Goal: Task Accomplishment & Management: Manage account settings

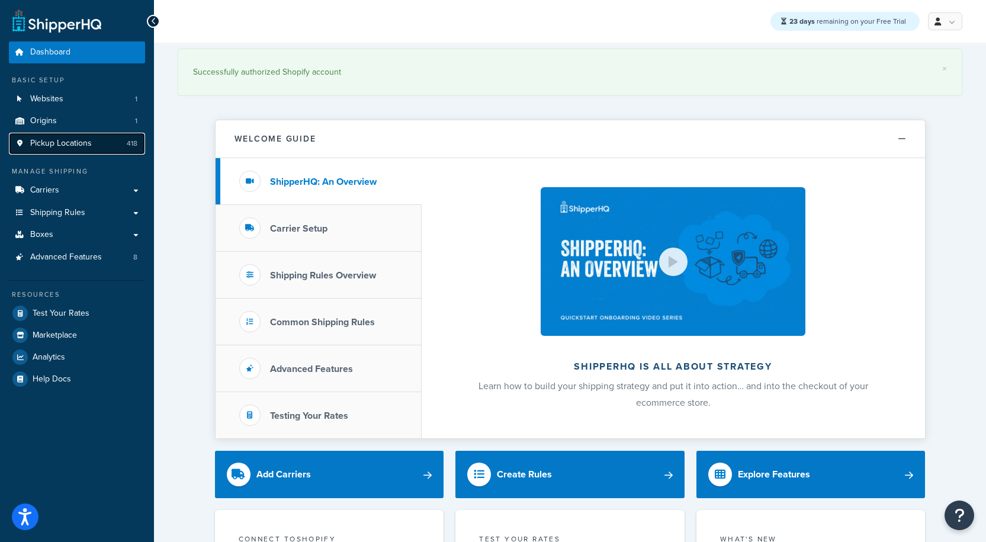
click at [62, 147] on span "Pickup Locations" at bounding box center [61, 144] width 62 height 10
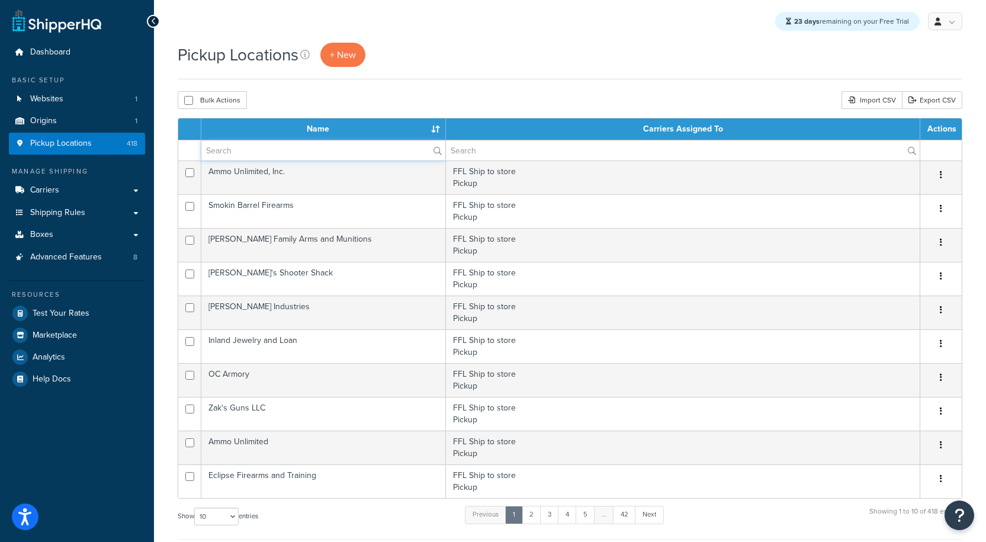
click at [271, 153] on input "text" at bounding box center [323, 150] width 244 height 20
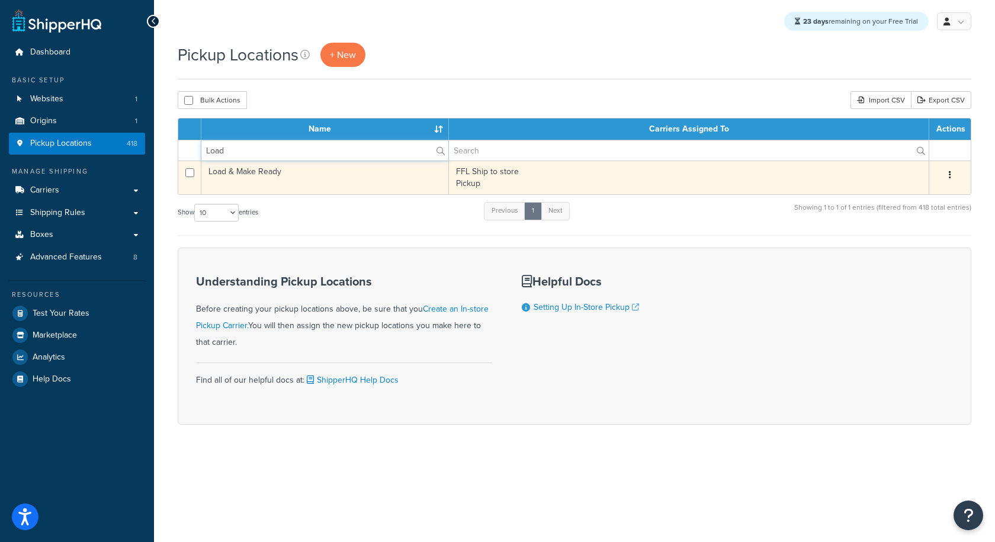
type input "Load"
click at [272, 174] on td "Load & Make Ready" at bounding box center [325, 178] width 248 height 34
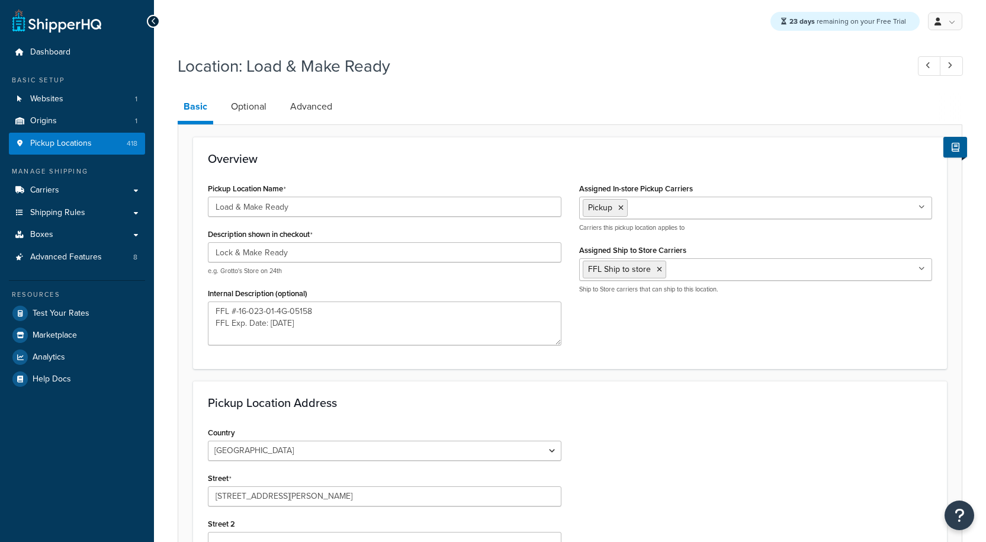
select select "32"
click at [304, 323] on textarea "FFL #-16-023-01-4G-05158 FFL Exp. Date: 7/1/2024" at bounding box center [385, 323] width 354 height 44
click at [284, 312] on textarea "FFL #-16-023-01-4G-05158 FFL Exp. Date: 7/1/2027" at bounding box center [385, 323] width 354 height 44
type textarea "FFL #-16-023-01-7G-05158 FFL Exp. Date: 7/1/2027"
click at [697, 334] on div "Pickup Location Name Load & Make Ready Description shown in checkout Lock & Mak…" at bounding box center [570, 267] width 742 height 174
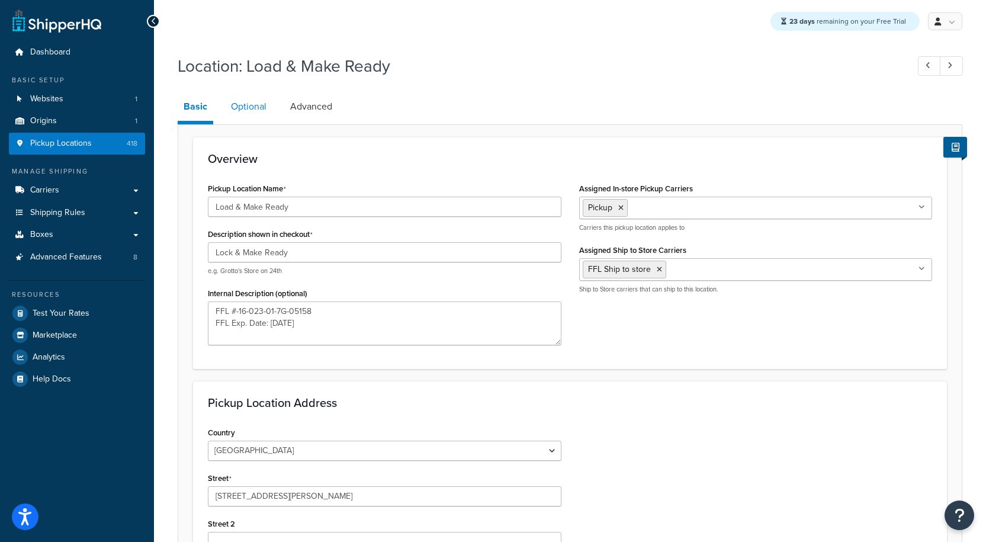
click at [242, 107] on link "Optional" at bounding box center [248, 106] width 47 height 28
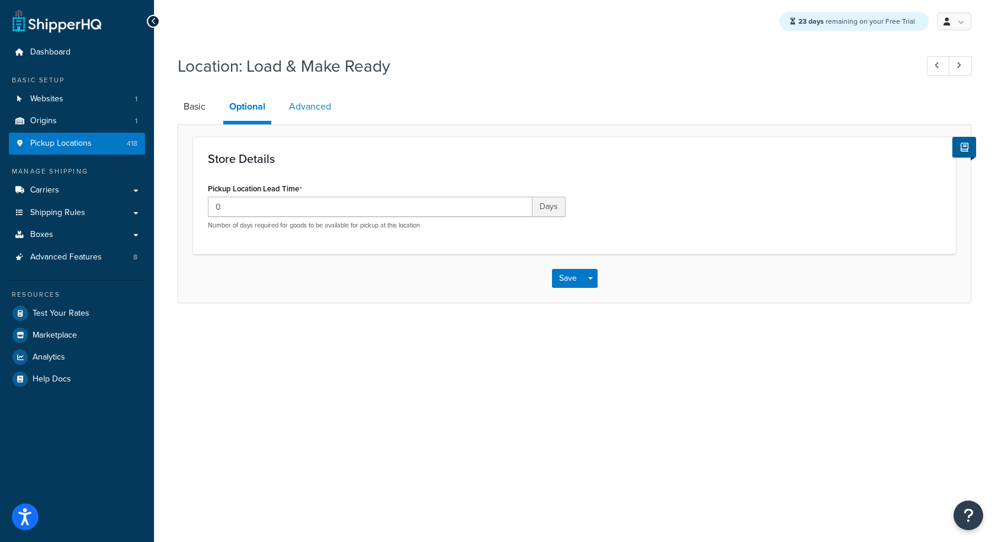
click at [328, 103] on link "Advanced" at bounding box center [310, 106] width 54 height 28
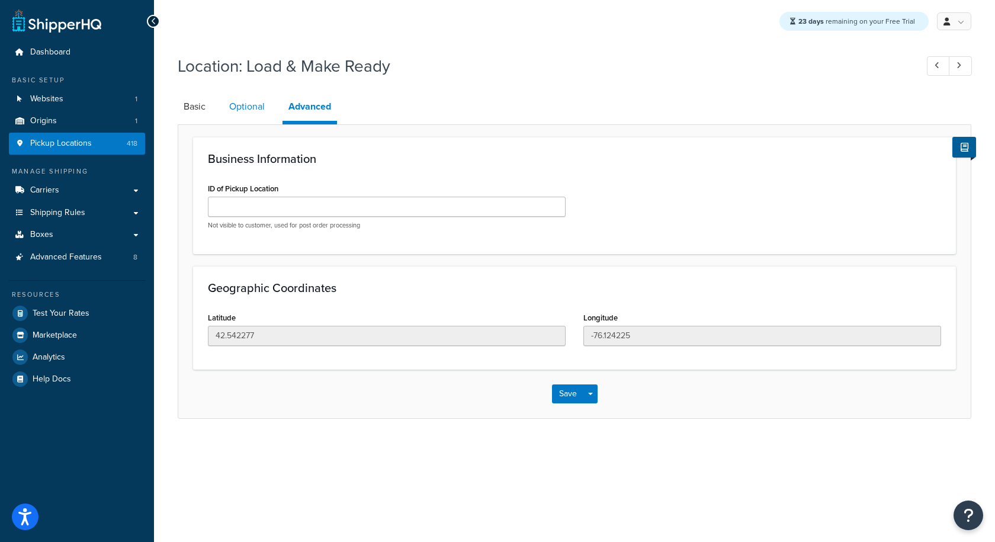
click at [249, 102] on link "Optional" at bounding box center [246, 106] width 47 height 28
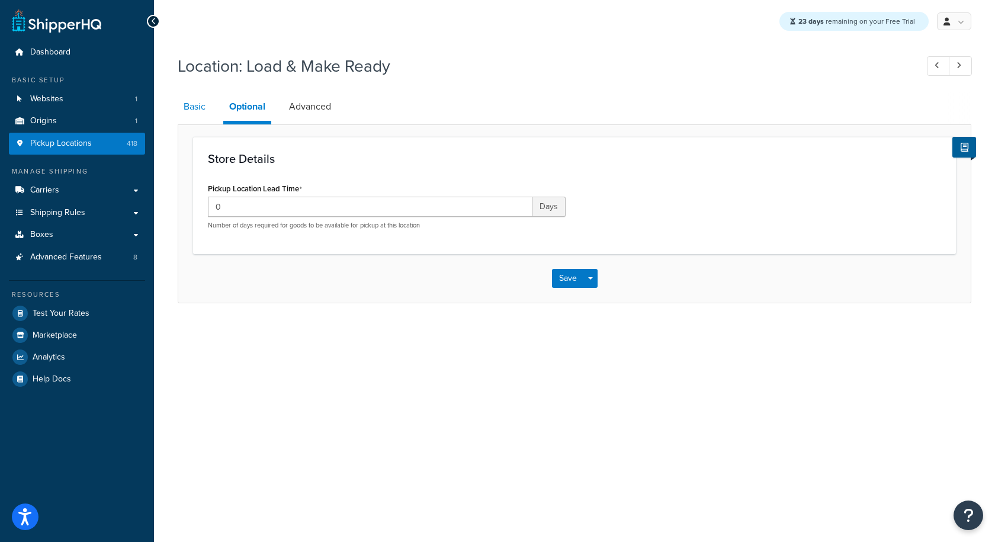
click at [202, 107] on link "Basic" at bounding box center [195, 106] width 34 height 28
select select "32"
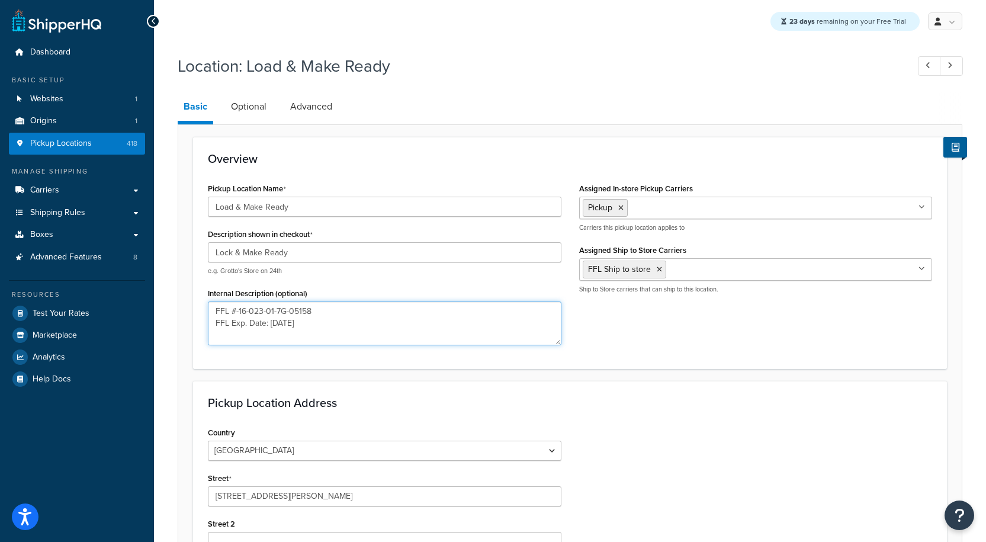
click at [306, 326] on textarea "FFL #-16-023-01-7G-05158 FFL Exp. Date: 7/1/2027" at bounding box center [385, 323] width 354 height 44
click at [304, 331] on textarea "FFL #-16-023-01-7G-05158 FFL Exp. Date: 7/1/2027" at bounding box center [385, 323] width 354 height 44
click at [261, 338] on textarea "FFL #-16-023-01-7G-05158 FFL Exp. Date: 7/1/2027" at bounding box center [385, 323] width 354 height 44
paste textarea "$30 Per 1K rounds"
type textarea "FFL #-16-023-01-7G-05158 FFL Exp. Date: 7/1/2027 FEE- $30 Per 1K rounds"
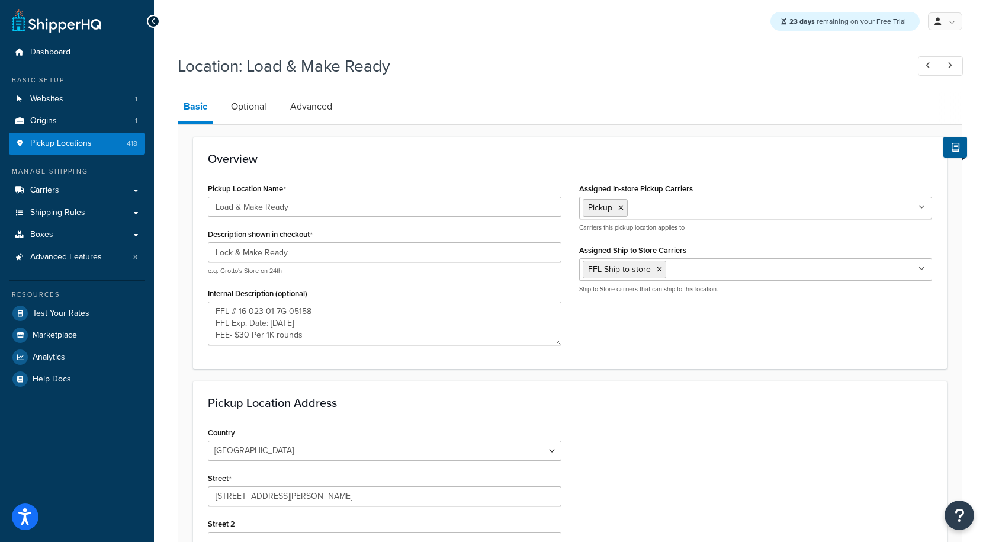
click at [686, 366] on div "Overview Pickup Location Name Load & Make Ready Description shown in checkout L…" at bounding box center [570, 253] width 754 height 232
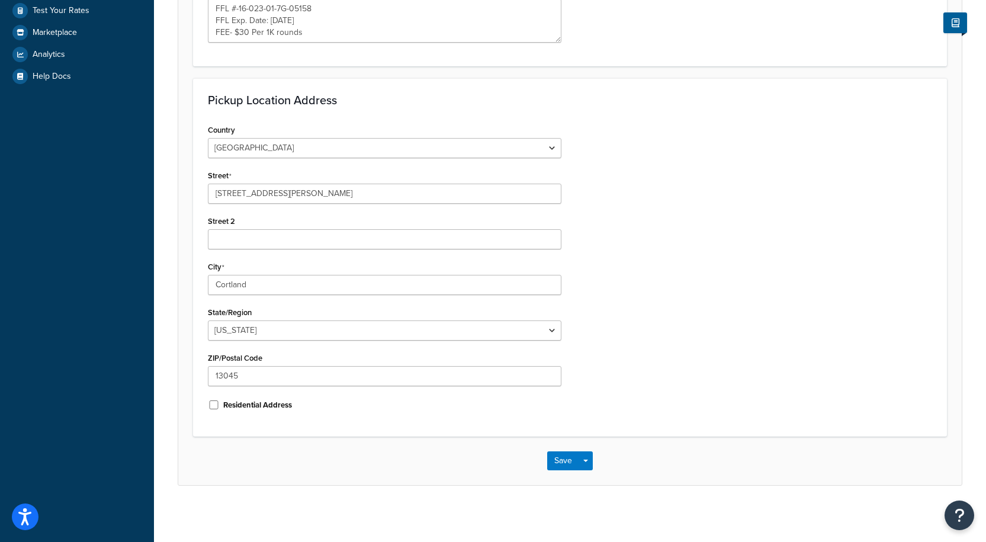
scroll to position [306, 0]
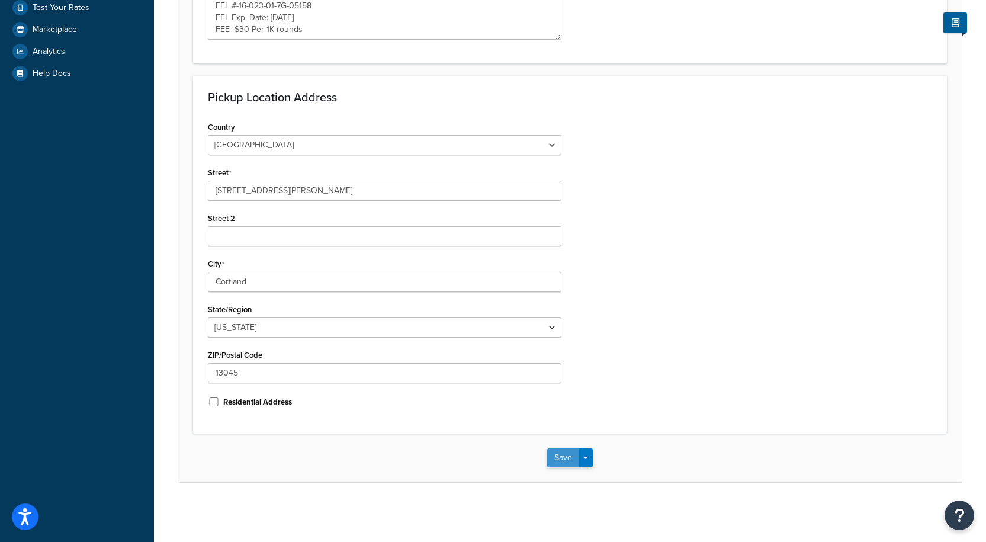
click at [564, 457] on button "Save" at bounding box center [563, 457] width 32 height 19
